Goal: Task Accomplishment & Management: Use online tool/utility

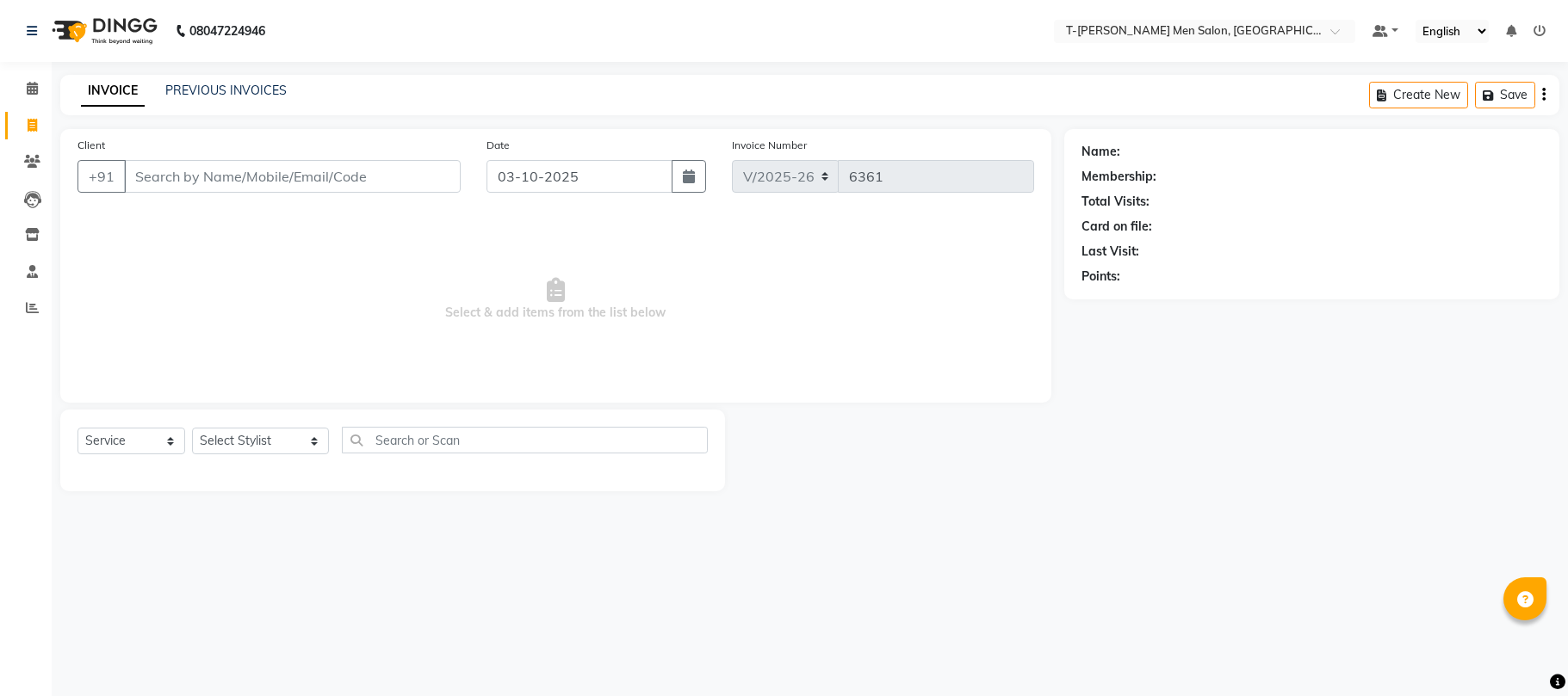
select select "4816"
select select "service"
click at [297, 167] on input "Client" at bounding box center [293, 176] width 337 height 32
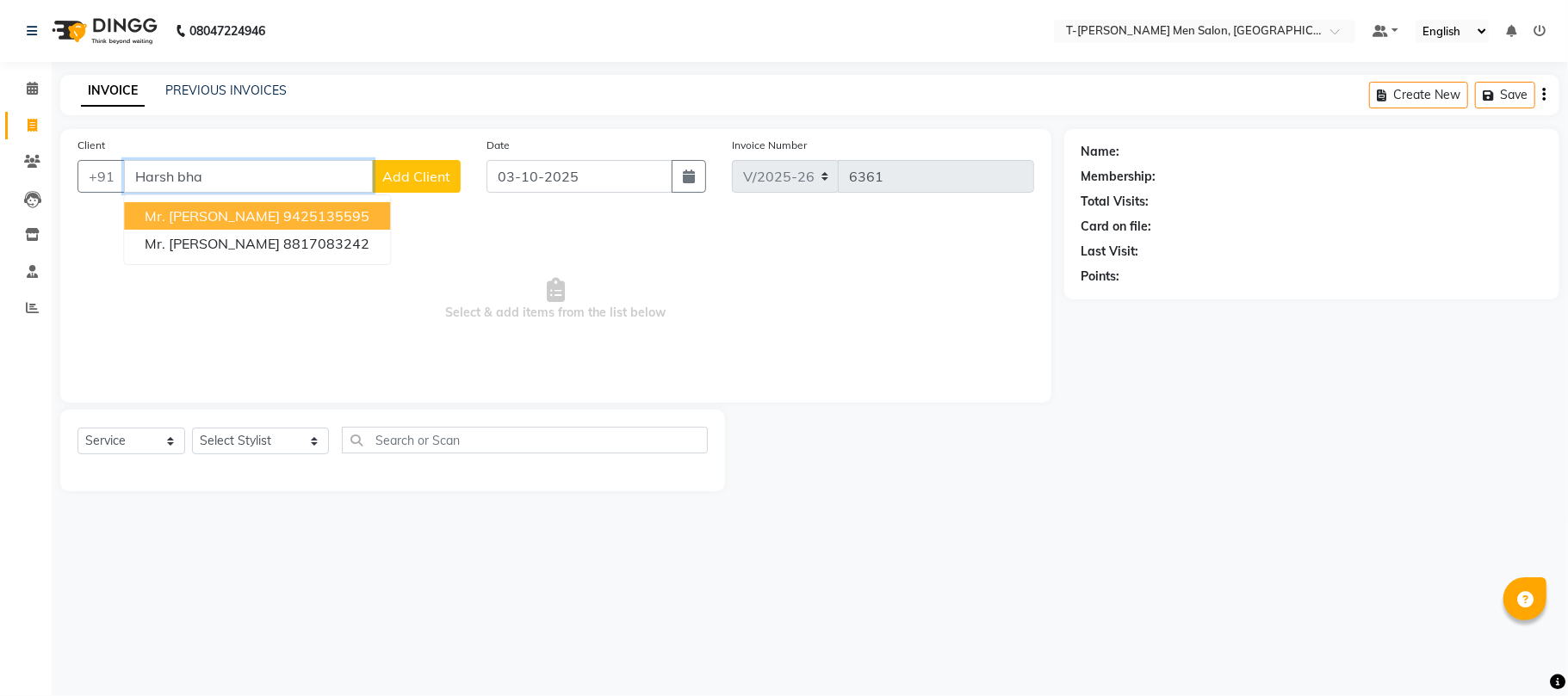
click at [355, 219] on ngb-highlight "9425135595" at bounding box center [326, 216] width 86 height 17
type input "9425135595"
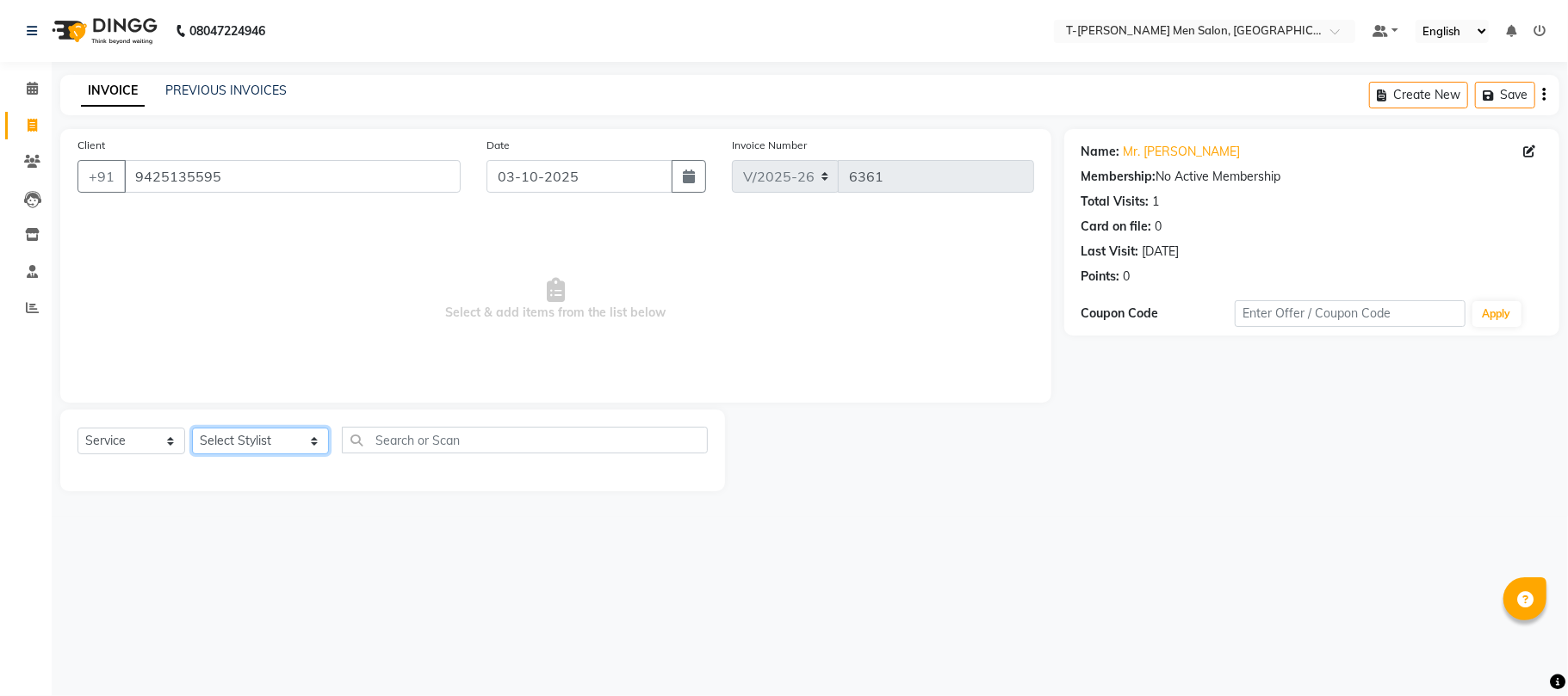
click at [283, 448] on select "Select Stylist [PERSON_NAME] [PERSON_NAME] (goru) [PERSON_NAME] [PERSON_NAME] (…" at bounding box center [260, 440] width 137 height 27
select select "85177"
click at [192, 427] on select "Select Stylist [PERSON_NAME] [PERSON_NAME] (goru) [PERSON_NAME] [PERSON_NAME] (…" at bounding box center [260, 440] width 137 height 27
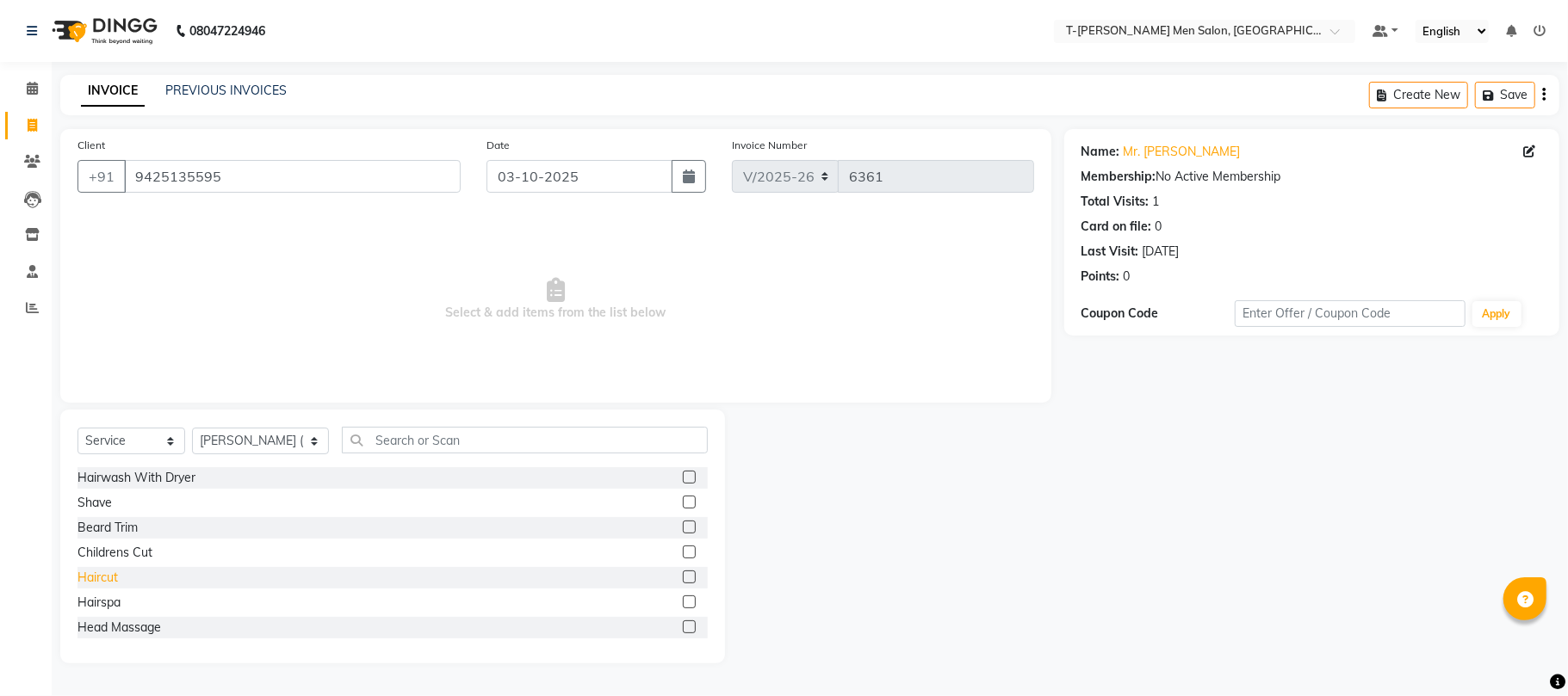
click at [108, 572] on div "Haircut" at bounding box center [98, 578] width 40 height 18
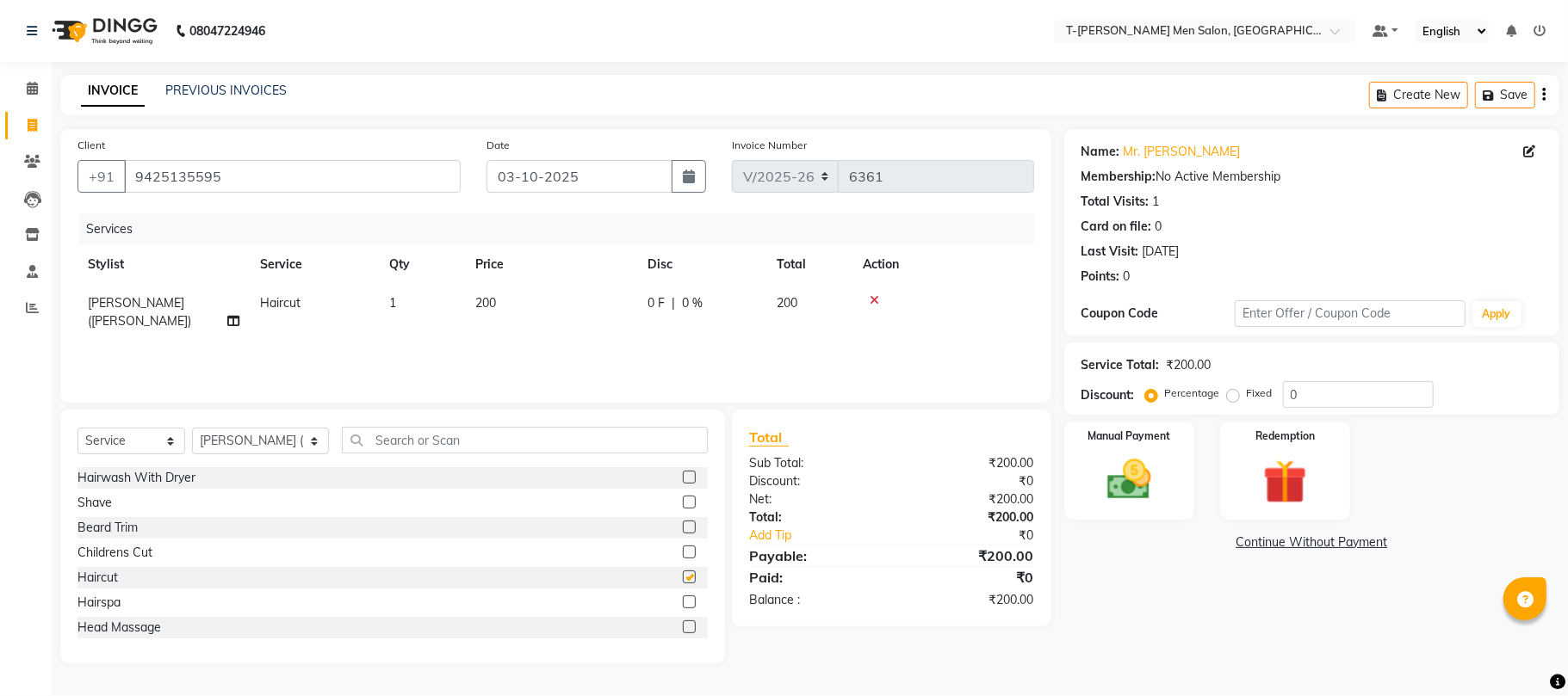
checkbox input "false"
click at [97, 506] on div "Shave" at bounding box center [95, 503] width 34 height 18
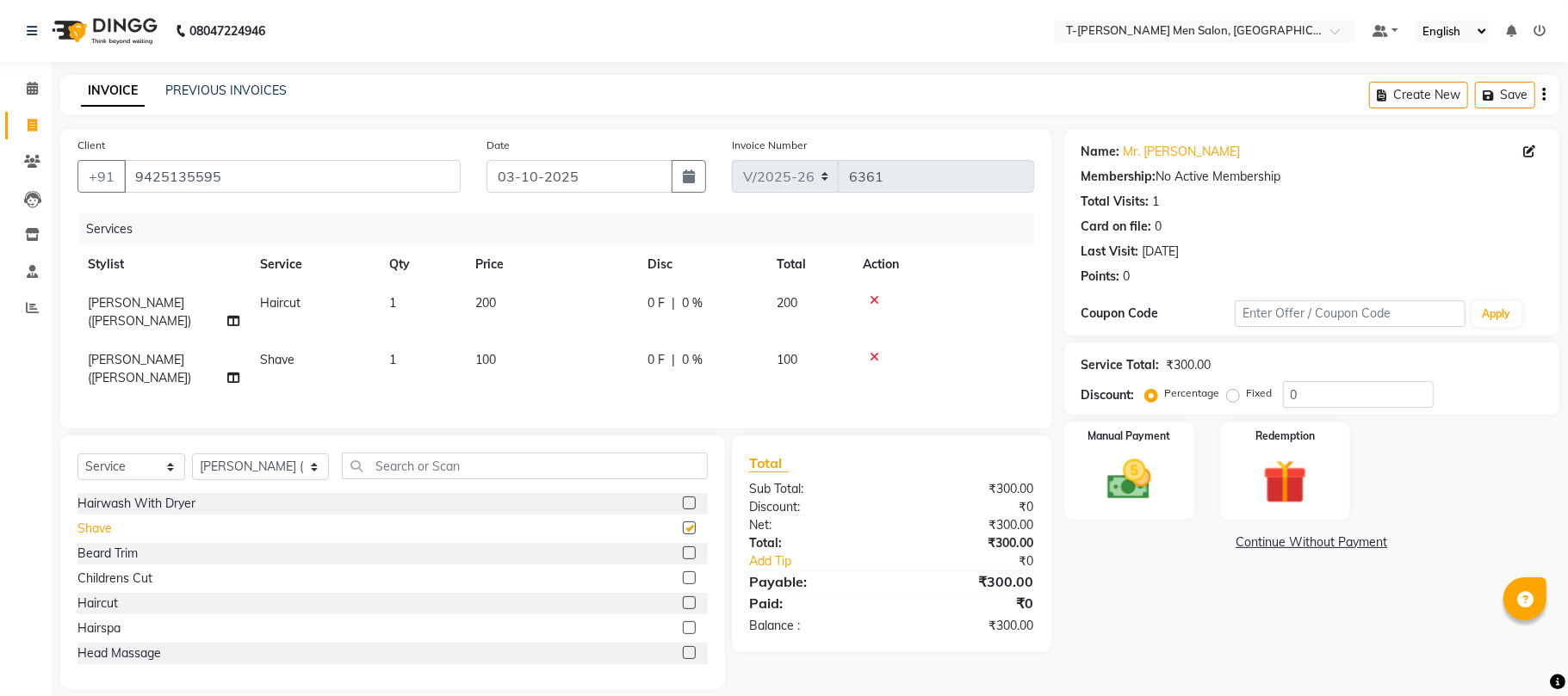
checkbox input "false"
